Goal: Transaction & Acquisition: Purchase product/service

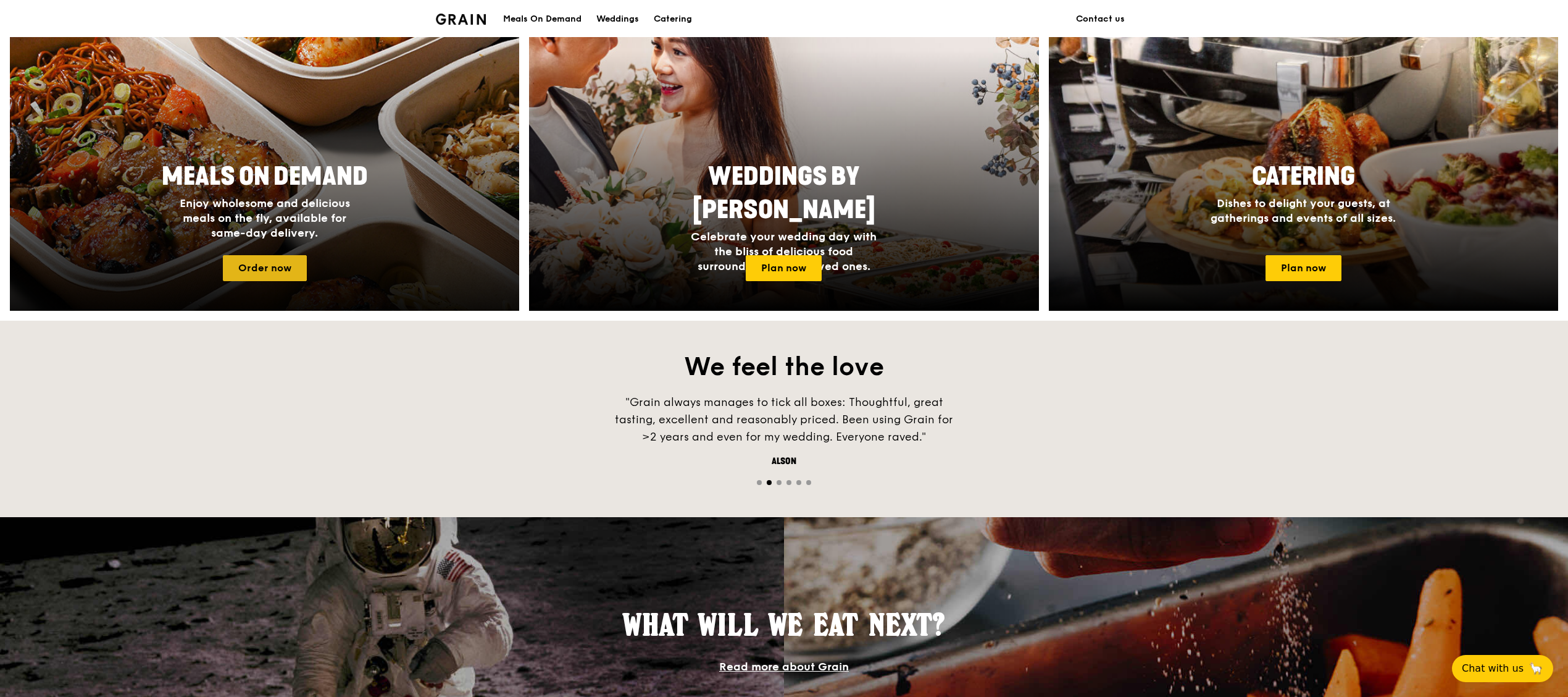
scroll to position [247, 0]
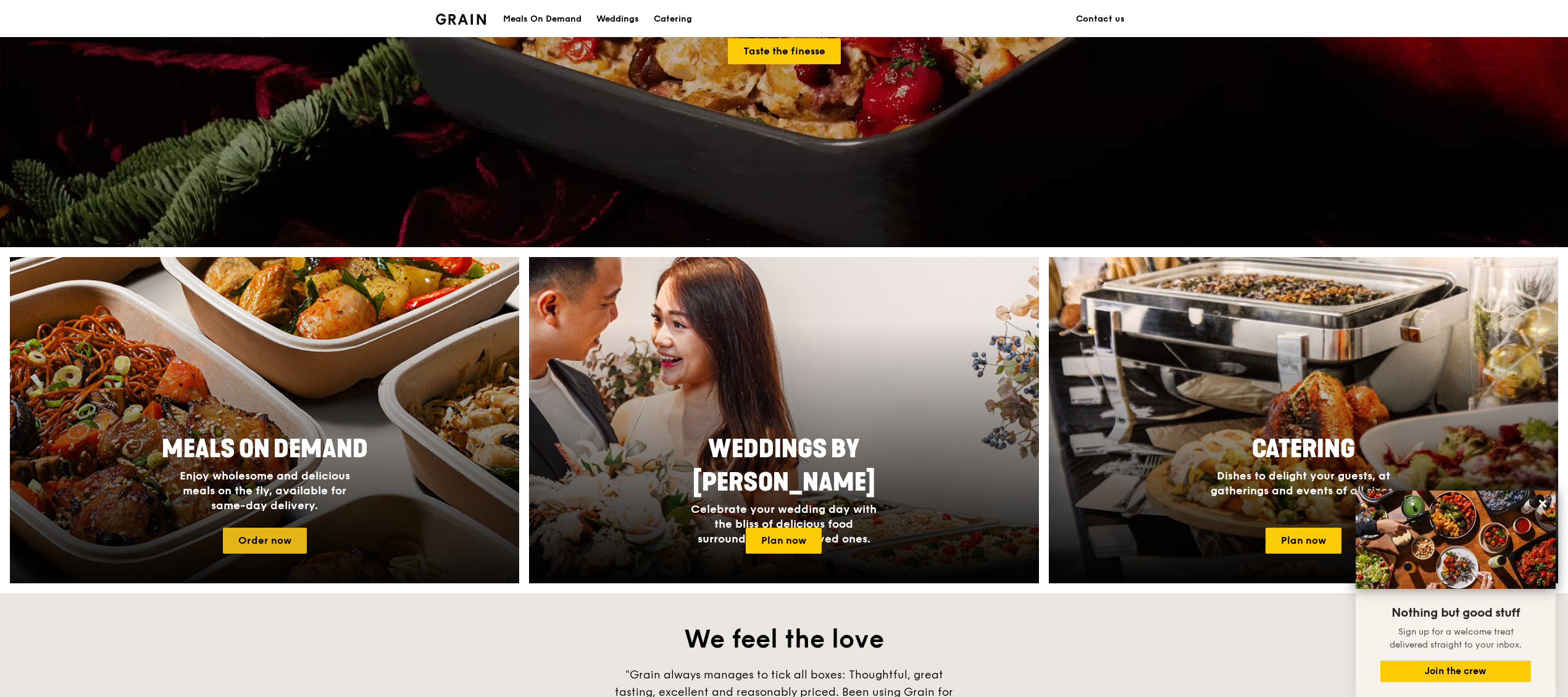
click at [252, 527] on link "Order now" at bounding box center [265, 540] width 84 height 26
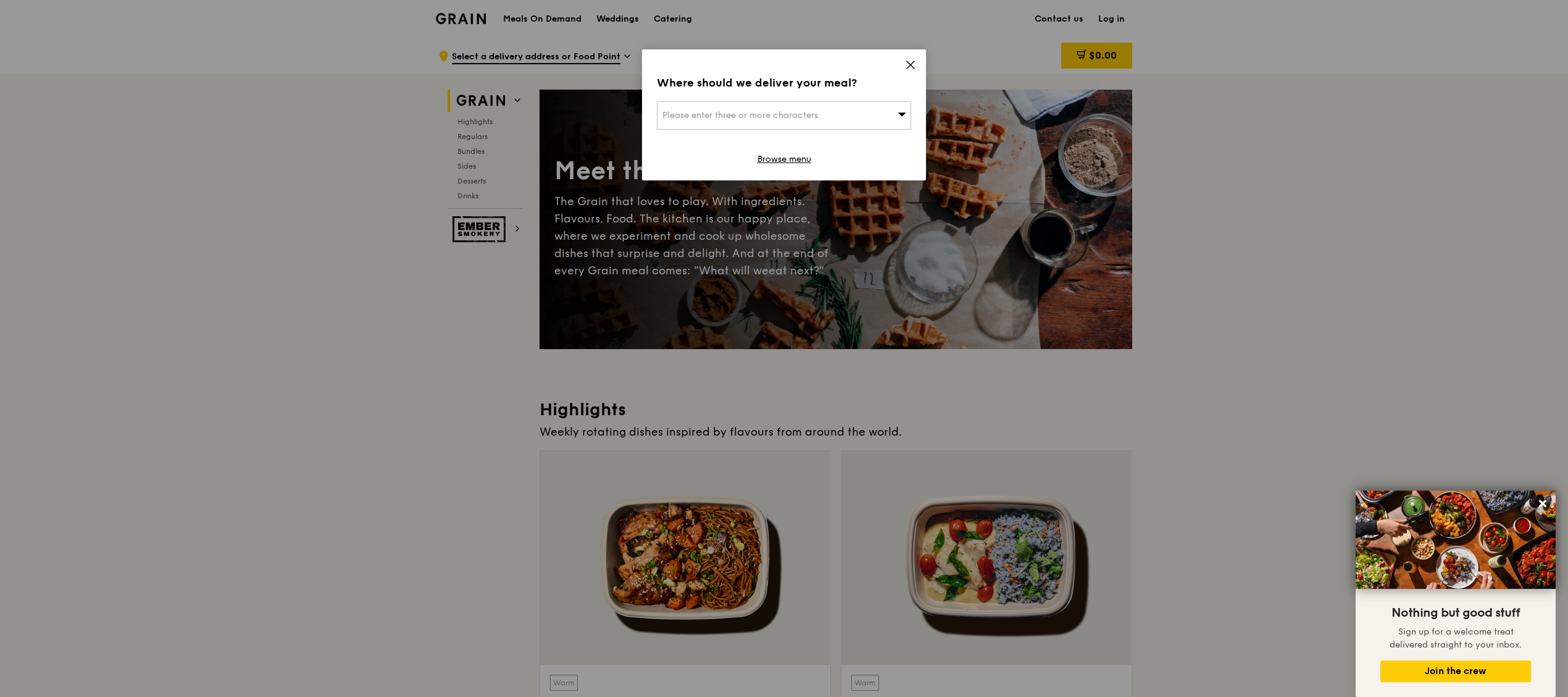
click at [761, 113] on span "Please enter three or more characters" at bounding box center [740, 115] width 155 height 11
type input "539775"
click at [753, 139] on div "[STREET_ADDRESS][PERSON_NAME]" at bounding box center [754, 140] width 183 height 13
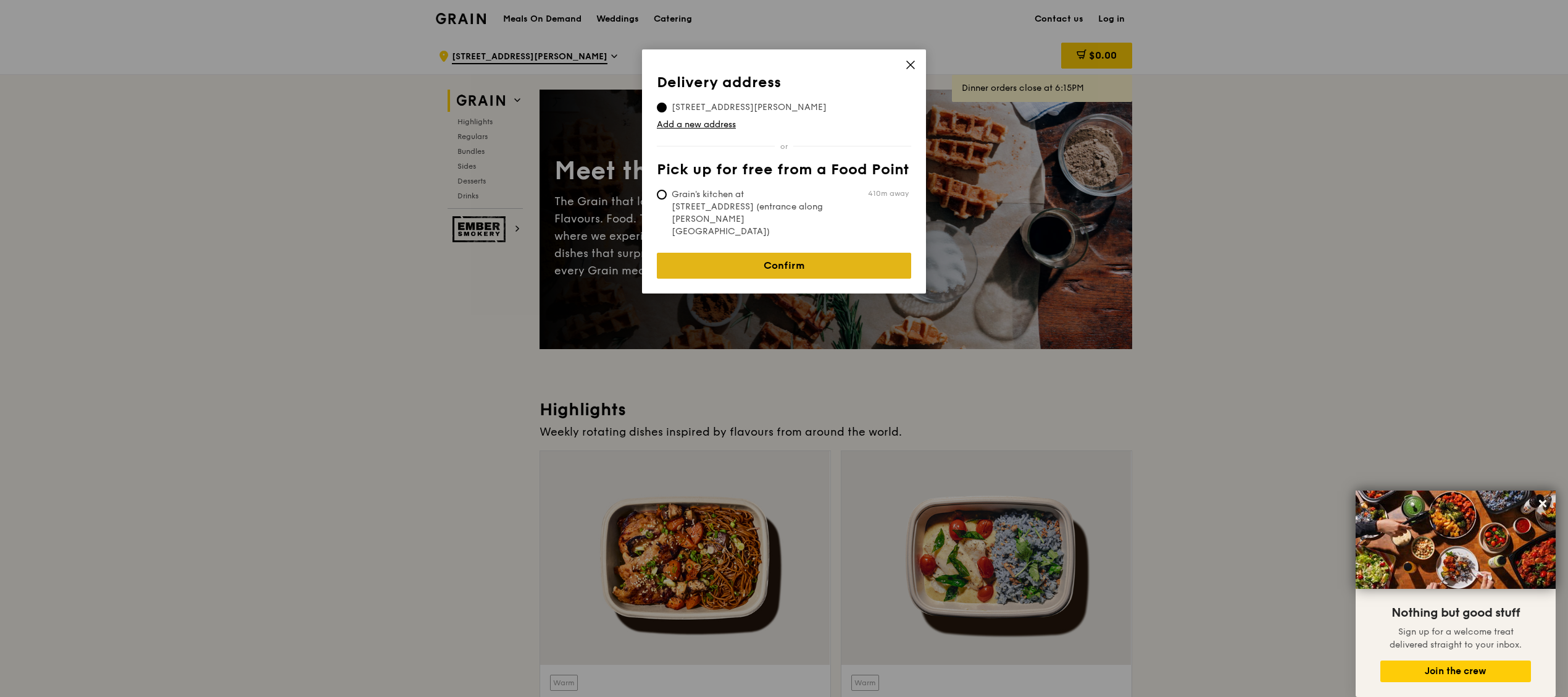
click at [794, 253] on link "Confirm" at bounding box center [784, 265] width 254 height 26
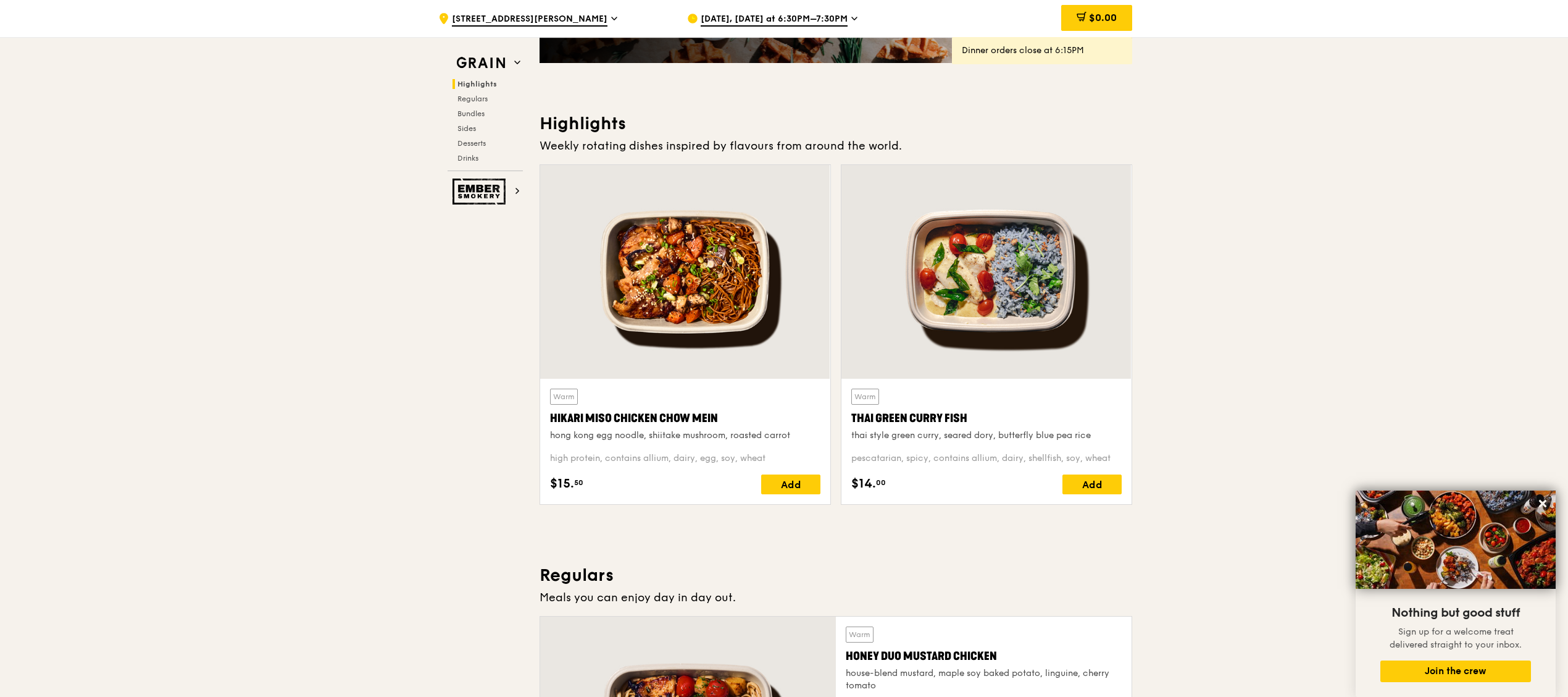
scroll to position [247, 0]
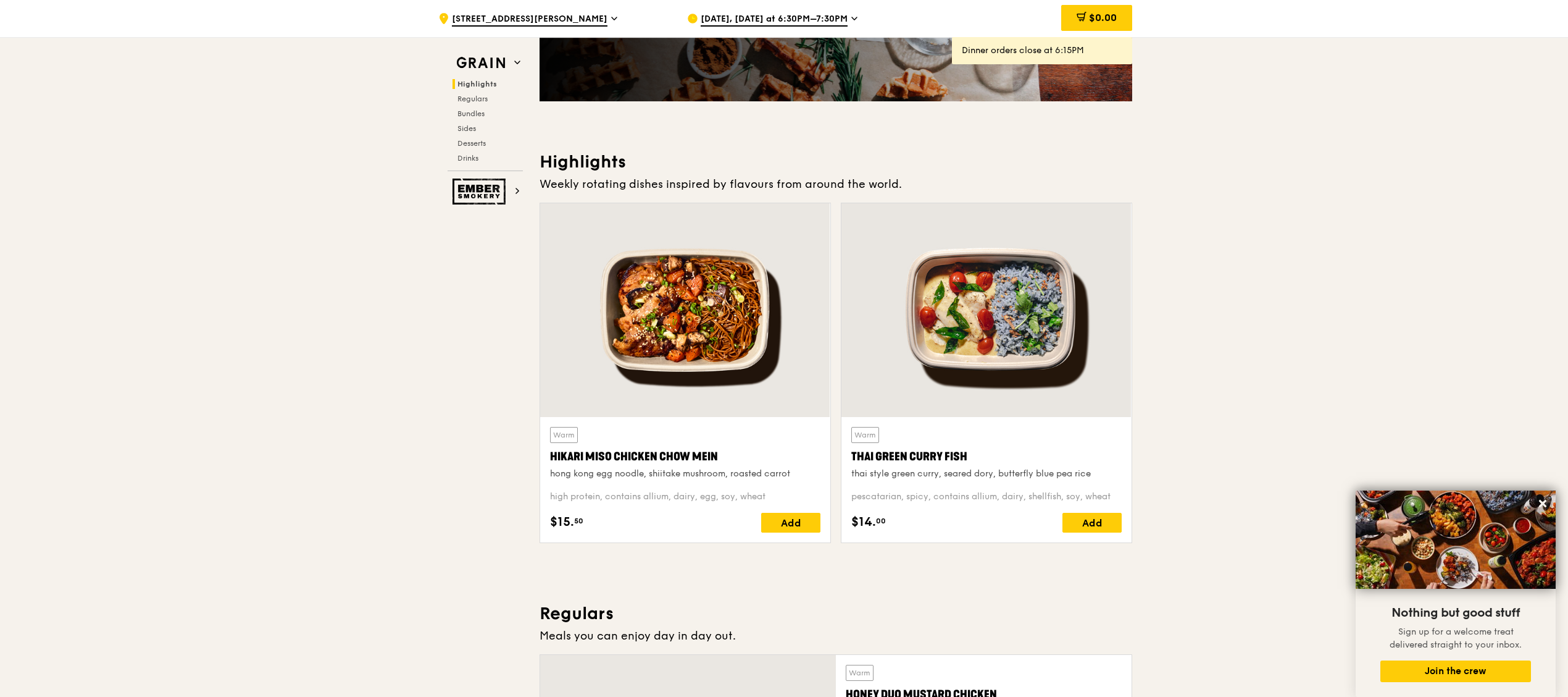
click at [677, 450] on div "Hikari Miso Chicken Chow Mein" at bounding box center [685, 456] width 270 height 18
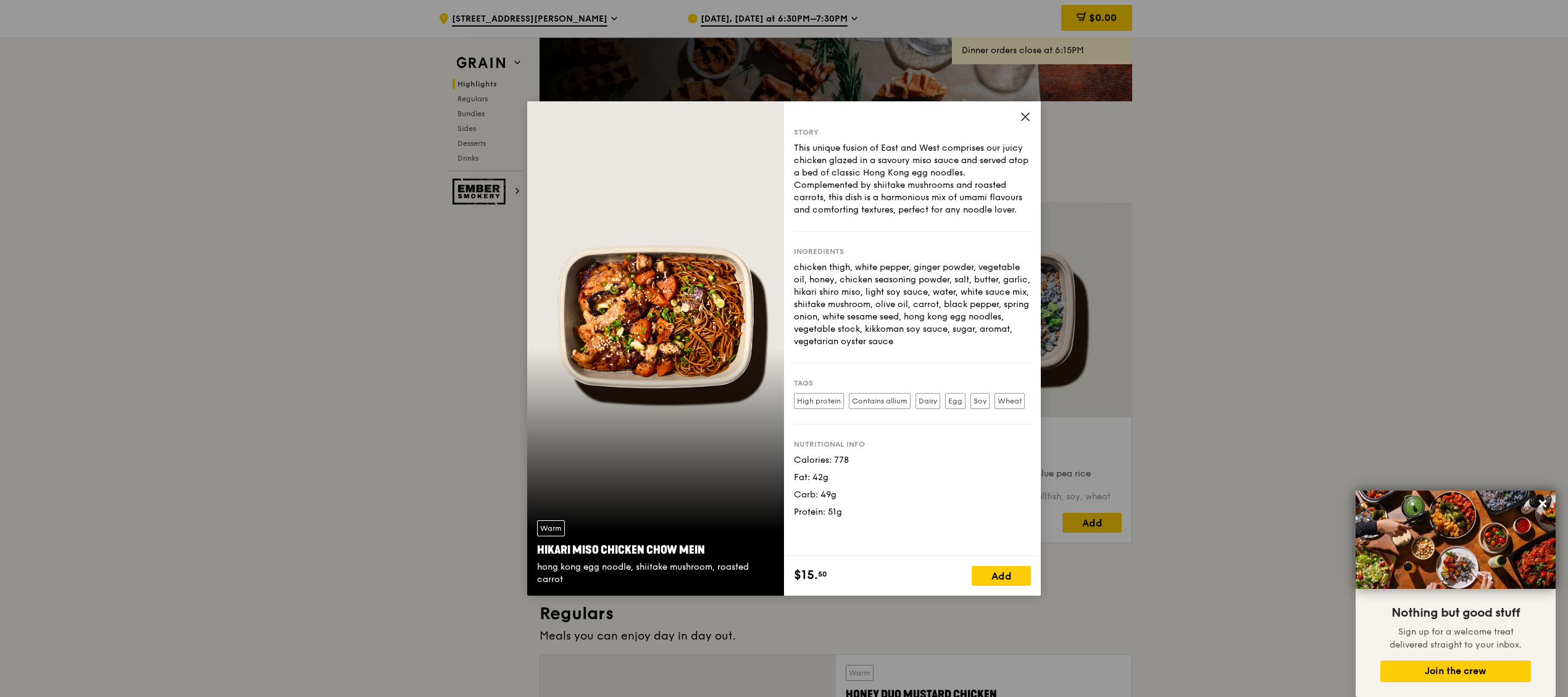
click at [1022, 122] on icon at bounding box center [1025, 116] width 11 height 11
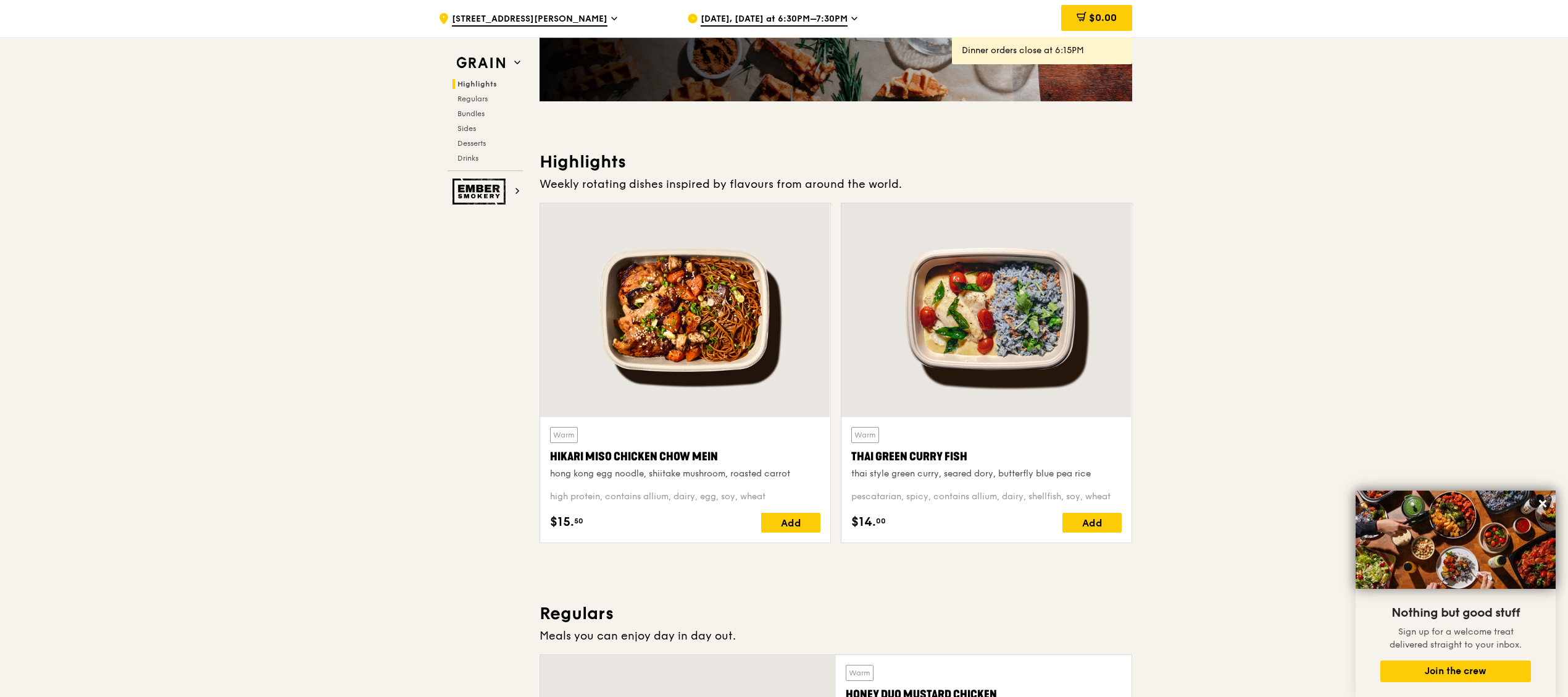
click at [708, 333] on div at bounding box center [686, 310] width 290 height 214
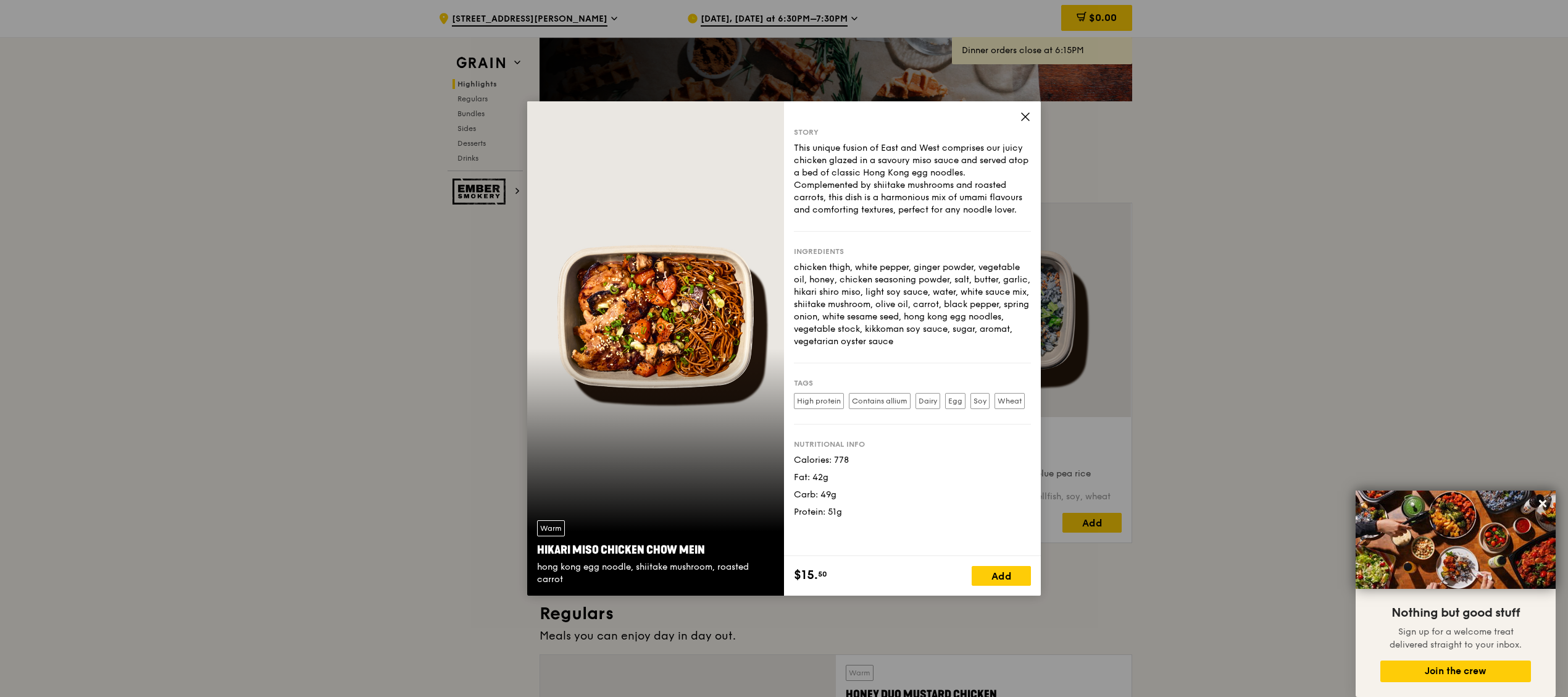
click at [1024, 123] on span at bounding box center [1025, 118] width 11 height 13
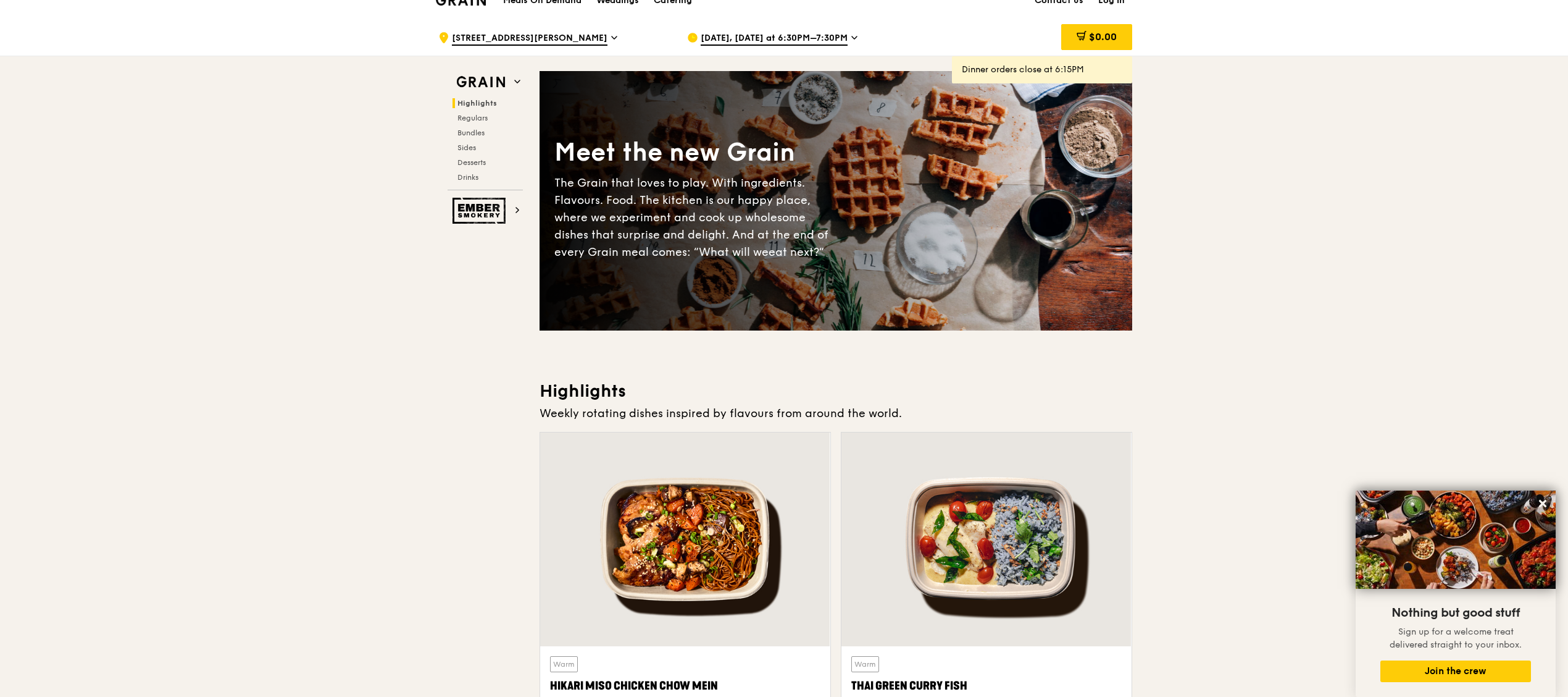
scroll to position [0, 0]
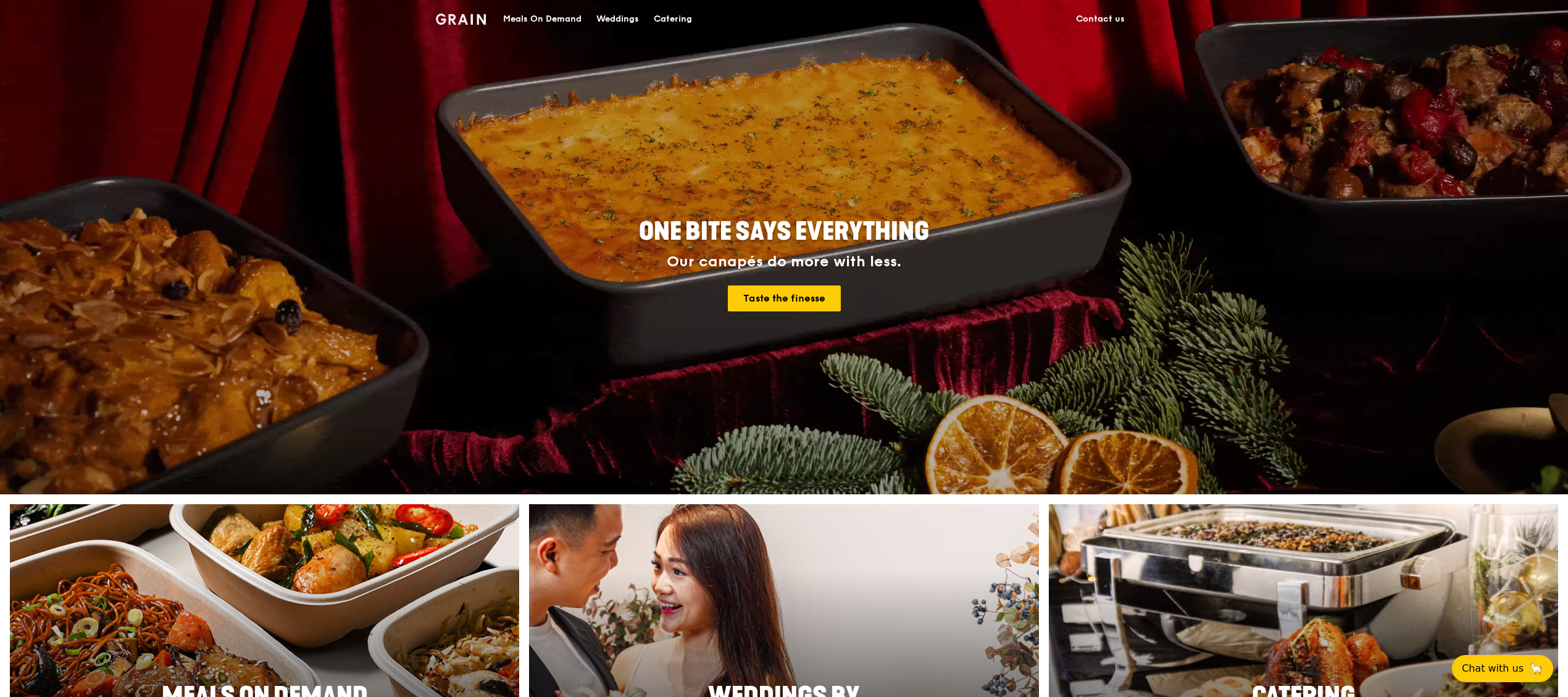
click at [557, 15] on div "Meals On Demand" at bounding box center [541, 19] width 78 height 37
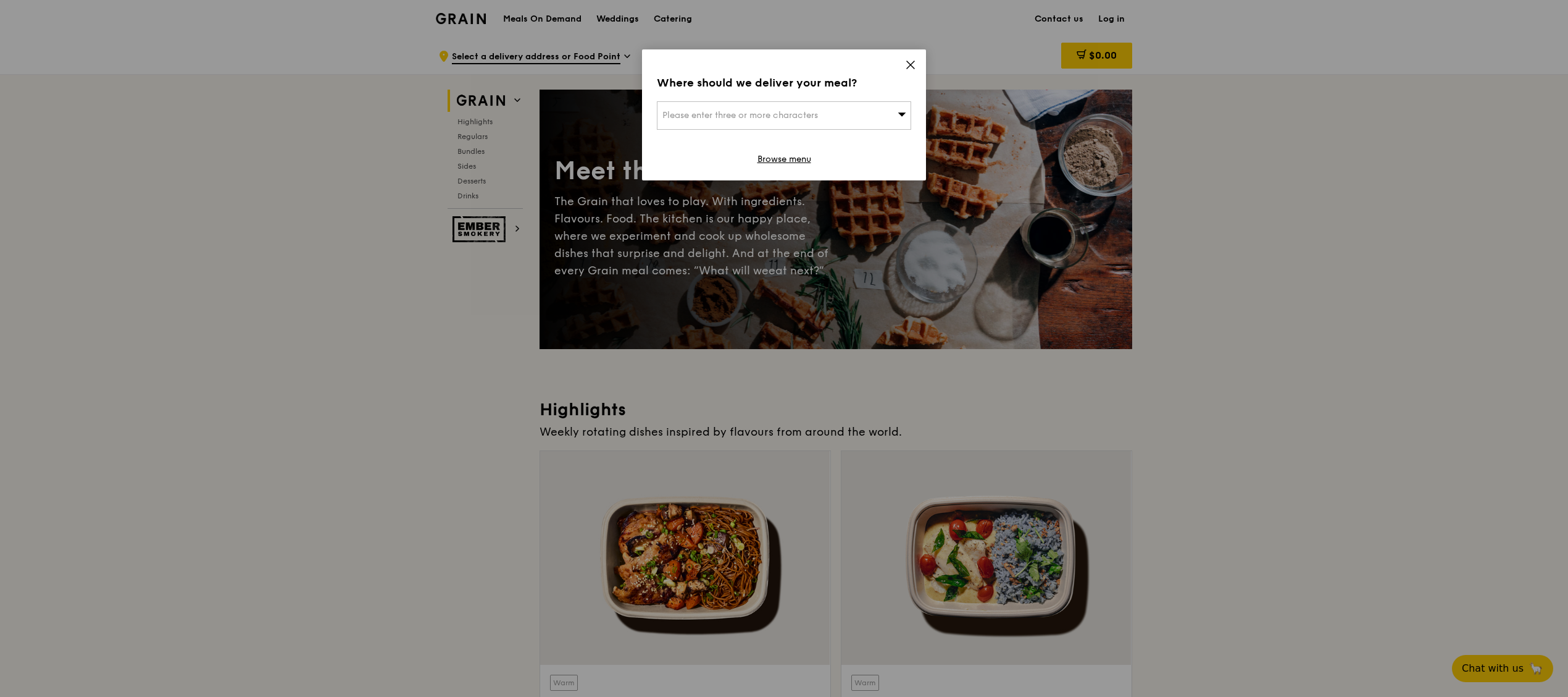
click at [860, 116] on div "Please enter three or more characters" at bounding box center [784, 116] width 254 height 29
type input "539775"
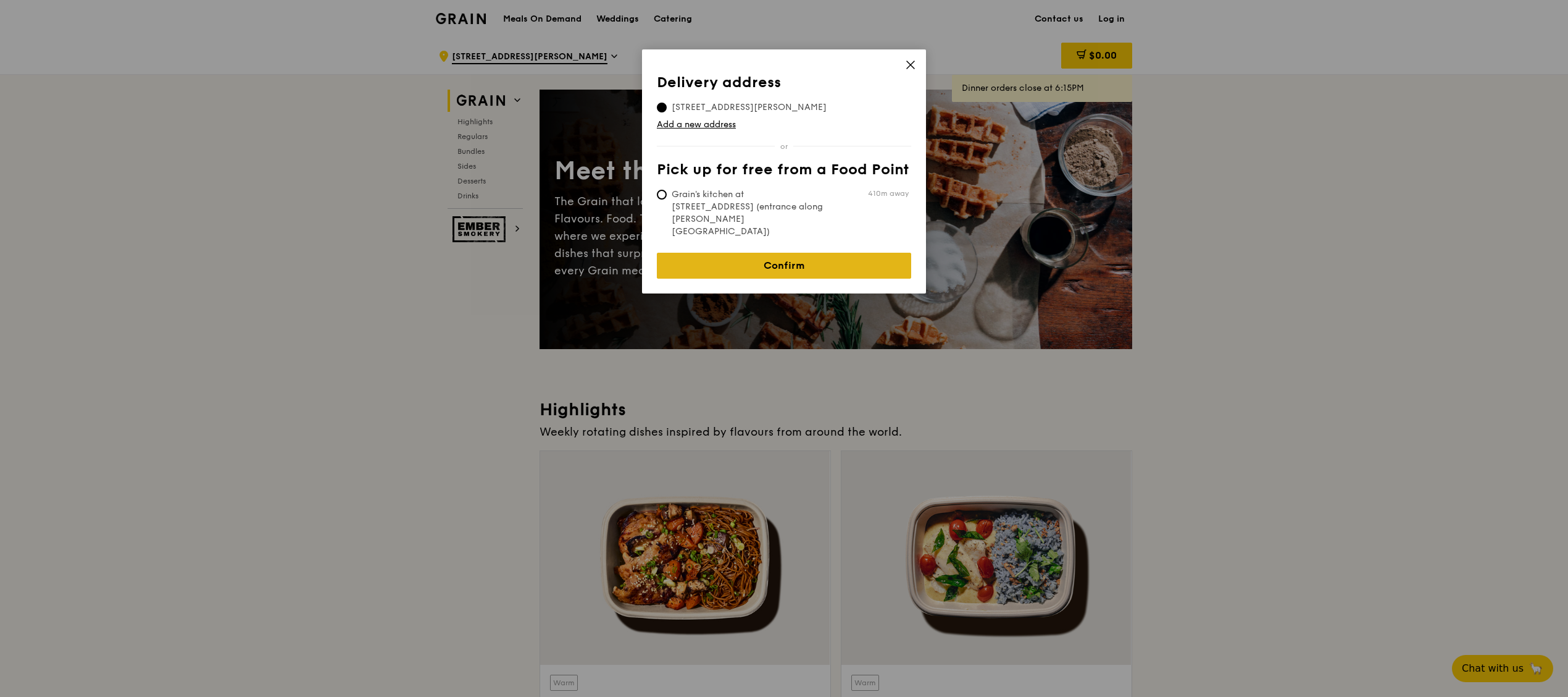
click at [784, 253] on link "Confirm" at bounding box center [784, 265] width 254 height 26
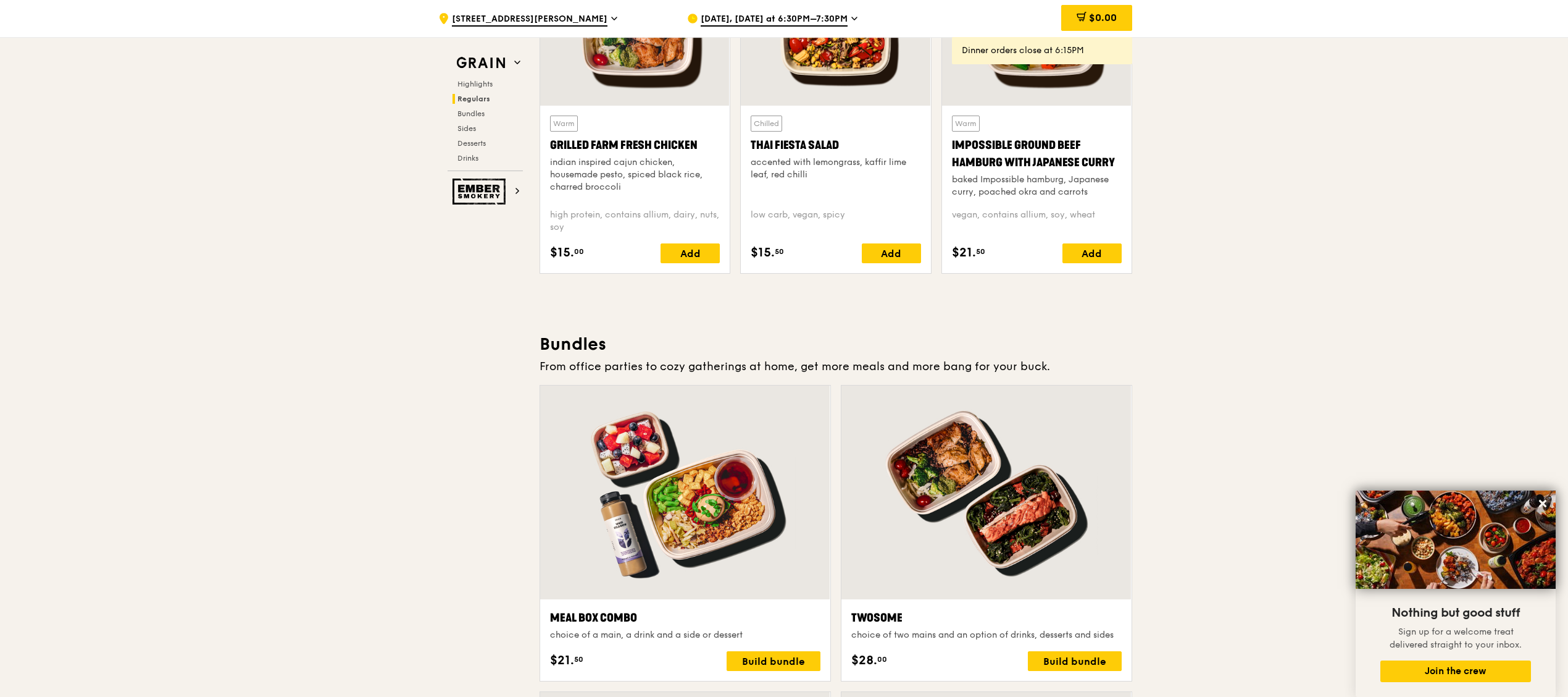
scroll to position [1853, 0]
